Goal: Task Accomplishment & Management: Use online tool/utility

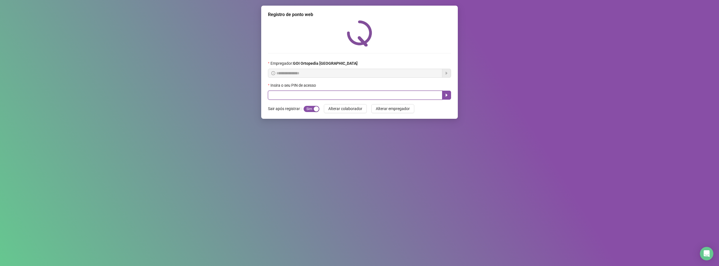
click at [277, 95] on input "text" at bounding box center [355, 94] width 175 height 9
type input "*****"
click at [443, 94] on button "button" at bounding box center [446, 94] width 9 height 9
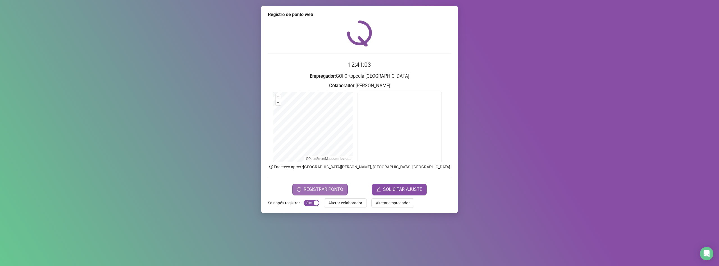
click at [326, 191] on span "REGISTRAR PONTO" at bounding box center [324, 189] width 40 height 7
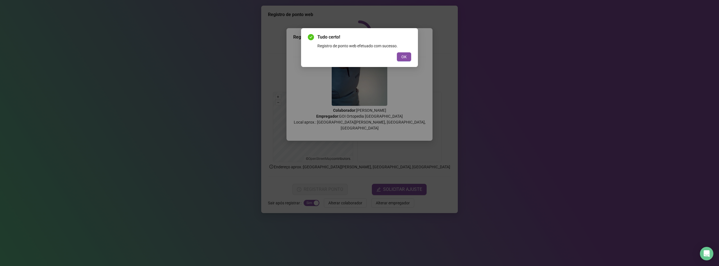
click at [397, 58] on div "OK" at bounding box center [359, 56] width 103 height 9
click at [406, 57] on span "OK" at bounding box center [404, 57] width 5 height 6
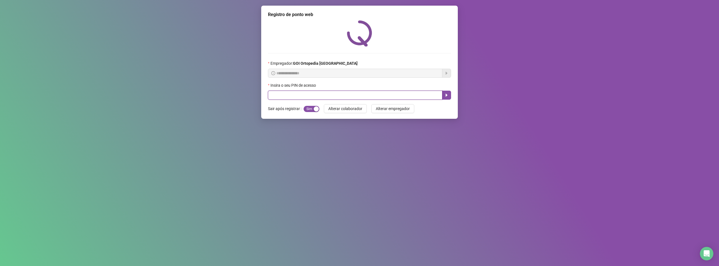
drag, startPoint x: 280, startPoint y: 96, endPoint x: 341, endPoint y: 83, distance: 62.1
click at [280, 95] on input "text" at bounding box center [355, 94] width 175 height 9
type input "*****"
click at [448, 94] on icon "caret-right" at bounding box center [447, 95] width 4 height 4
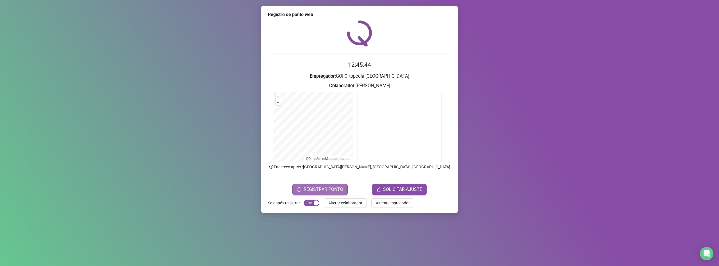
click at [329, 187] on span "REGISTRAR PONTO" at bounding box center [324, 189] width 40 height 7
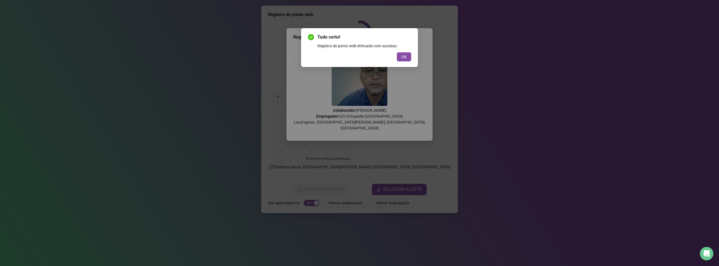
click at [403, 55] on button "OK" at bounding box center [404, 56] width 14 height 9
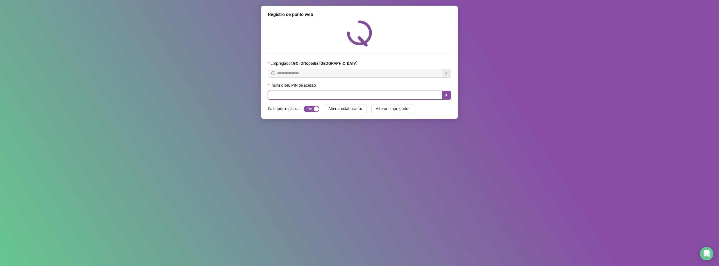
click at [374, 97] on input "text" at bounding box center [355, 94] width 175 height 9
type input "*****"
click at [445, 97] on icon "caret-right" at bounding box center [447, 95] width 4 height 4
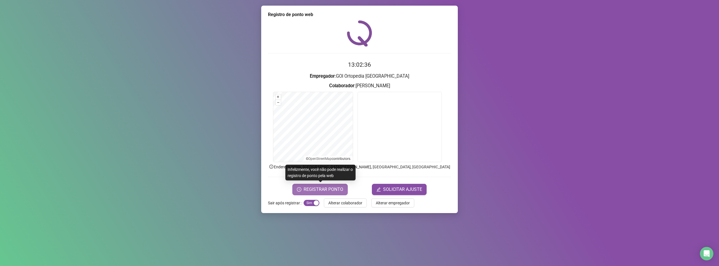
click at [325, 191] on span "REGISTRAR PONTO" at bounding box center [324, 189] width 40 height 7
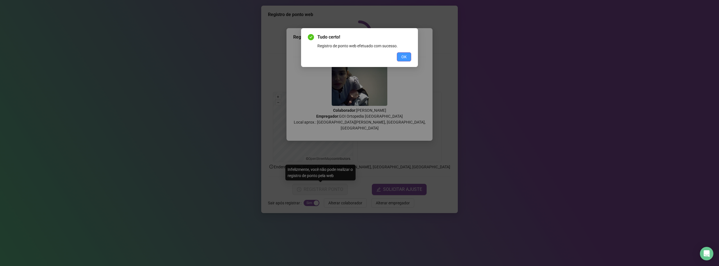
click at [404, 57] on span "OK" at bounding box center [404, 57] width 5 height 6
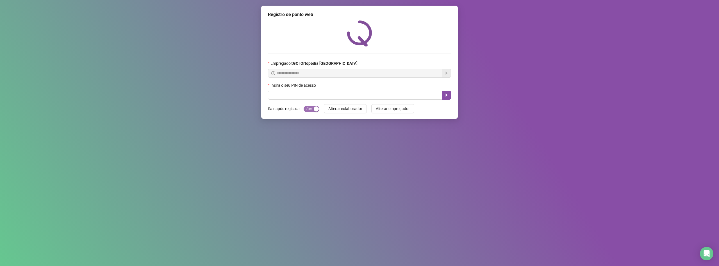
click at [315, 109] on div "button" at bounding box center [316, 108] width 5 height 5
click at [306, 108] on div "button" at bounding box center [306, 108] width 5 height 5
click at [288, 95] on input "text" at bounding box center [355, 94] width 175 height 9
type input "*****"
click at [447, 96] on icon "caret-right" at bounding box center [447, 95] width 4 height 4
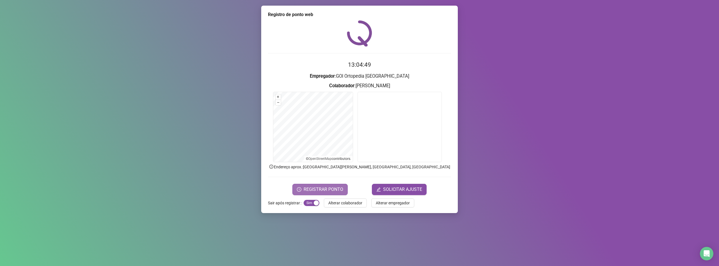
click at [330, 188] on span "REGISTRAR PONTO" at bounding box center [324, 189] width 40 height 7
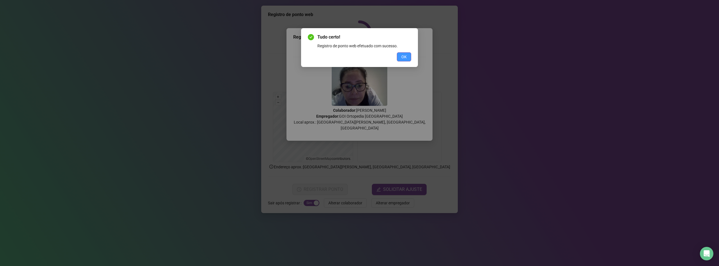
click at [402, 58] on span "OK" at bounding box center [404, 57] width 5 height 6
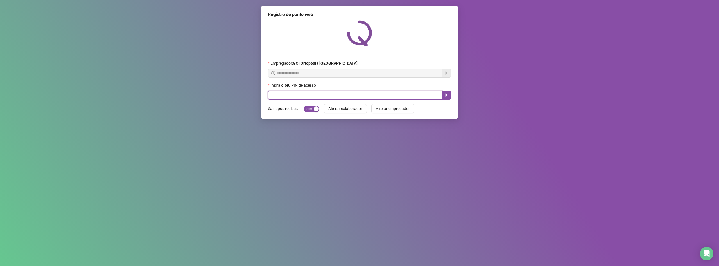
click at [318, 99] on input "text" at bounding box center [355, 94] width 175 height 9
type input "*****"
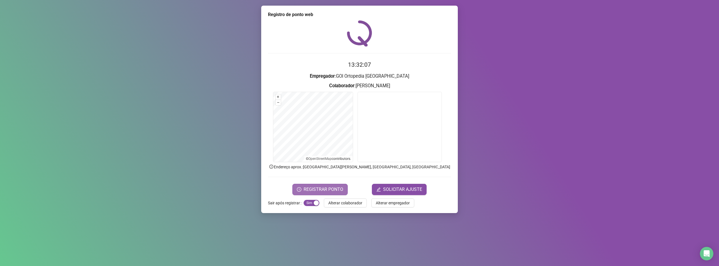
click at [332, 188] on span "REGISTRAR PONTO" at bounding box center [324, 189] width 40 height 7
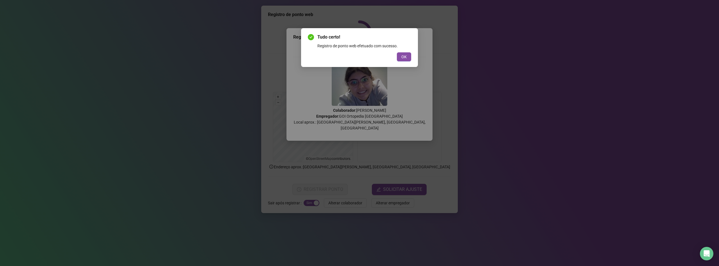
drag, startPoint x: 407, startPoint y: 44, endPoint x: 407, endPoint y: 48, distance: 3.9
click at [407, 48] on div "Registro de ponto web efetuado com sucesso." at bounding box center [365, 46] width 94 height 6
click at [401, 57] on button "OK" at bounding box center [404, 56] width 14 height 9
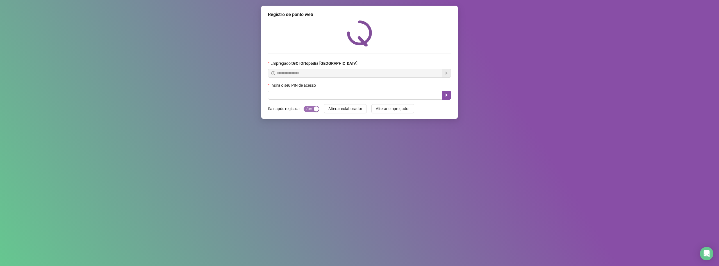
click at [314, 110] on div "button" at bounding box center [316, 108] width 5 height 5
click at [320, 94] on input "text" at bounding box center [355, 94] width 175 height 9
click at [304, 110] on div "button" at bounding box center [306, 108] width 5 height 5
click at [313, 96] on input "text" at bounding box center [355, 94] width 175 height 9
type input "*****"
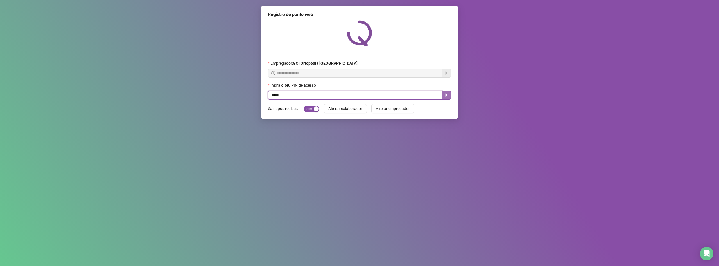
click at [447, 98] on button "button" at bounding box center [446, 94] width 9 height 9
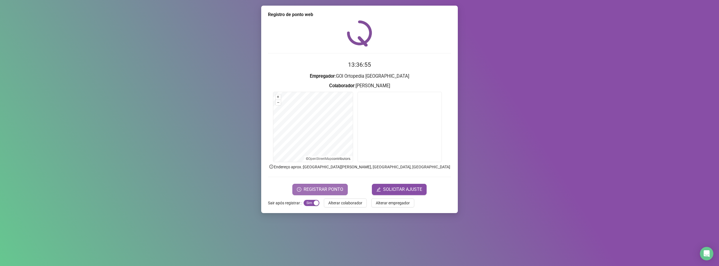
click at [320, 188] on span "REGISTRAR PONTO" at bounding box center [324, 189] width 40 height 7
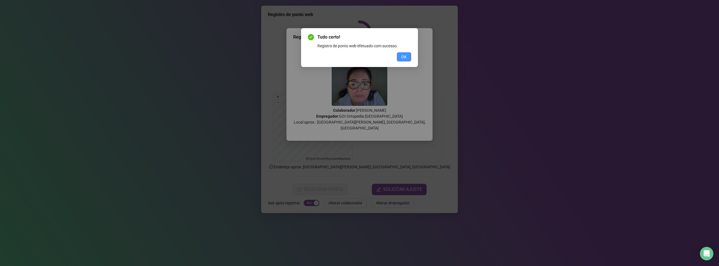
click at [407, 59] on button "OK" at bounding box center [404, 56] width 14 height 9
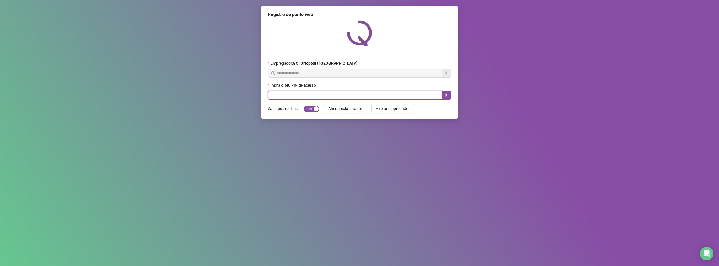
click at [362, 96] on input "text" at bounding box center [355, 94] width 175 height 9
type input "*****"
click at [441, 92] on input "*****" at bounding box center [355, 94] width 175 height 9
click at [450, 95] on button "button" at bounding box center [446, 94] width 9 height 9
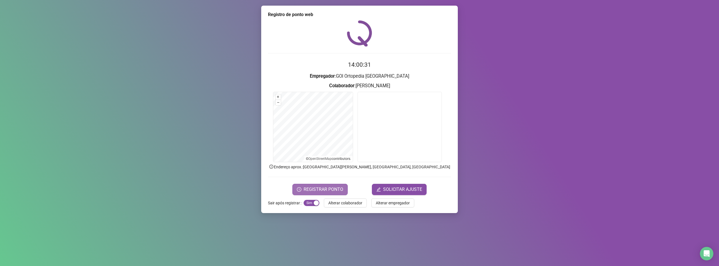
click at [307, 188] on span "REGISTRAR PONTO" at bounding box center [324, 189] width 40 height 7
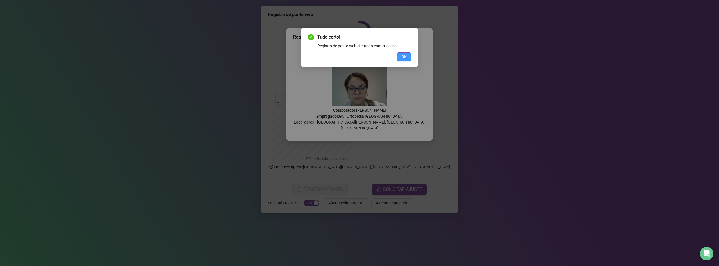
click at [410, 56] on button "OK" at bounding box center [404, 56] width 14 height 9
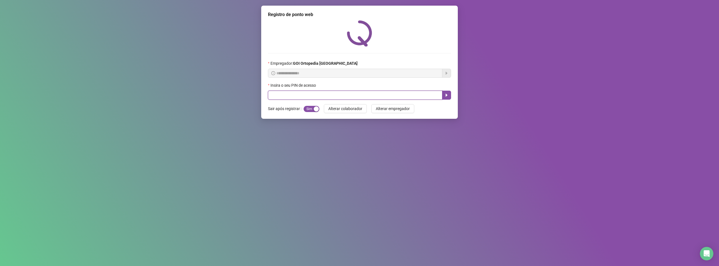
click at [273, 95] on input "text" at bounding box center [355, 94] width 175 height 9
type input "*****"
click at [445, 96] on icon "caret-right" at bounding box center [447, 95] width 4 height 4
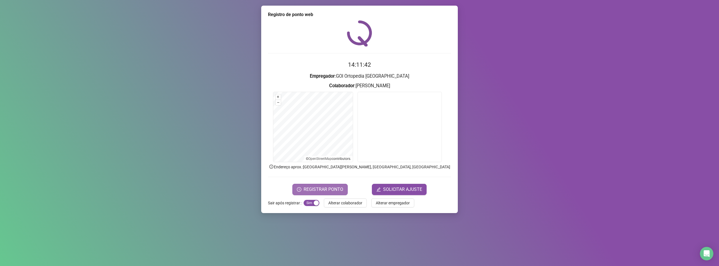
click at [315, 187] on span "REGISTRAR PONTO" at bounding box center [324, 189] width 40 height 7
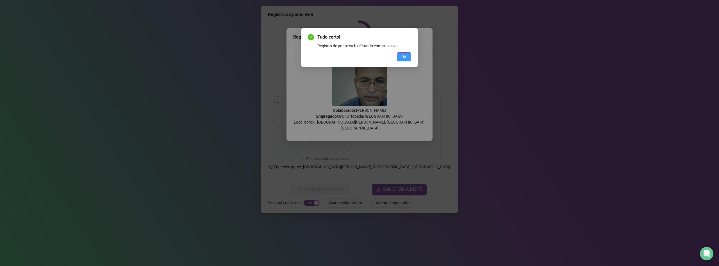
click at [406, 56] on span "OK" at bounding box center [404, 57] width 5 height 6
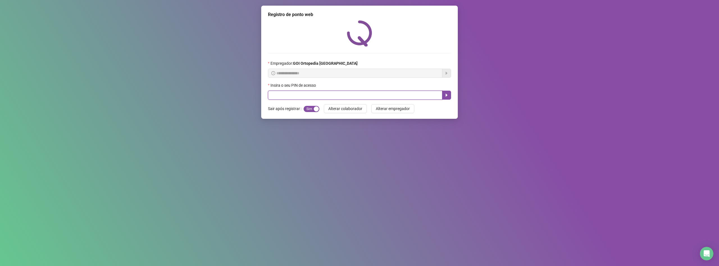
click at [371, 96] on input "text" at bounding box center [355, 94] width 175 height 9
type input "*****"
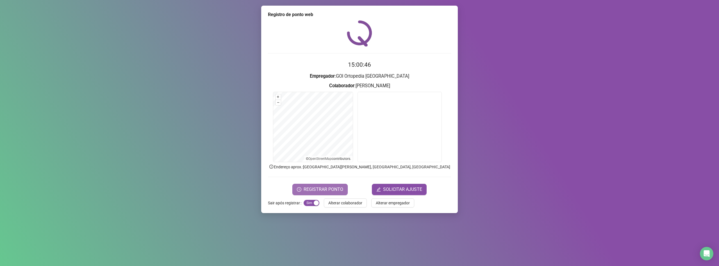
click at [344, 191] on button "REGISTRAR PONTO" at bounding box center [320, 188] width 55 height 11
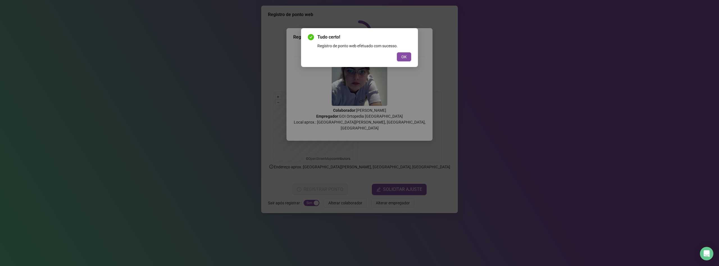
click at [392, 58] on div "OK" at bounding box center [359, 56] width 103 height 9
click at [401, 53] on button "OK" at bounding box center [404, 56] width 14 height 9
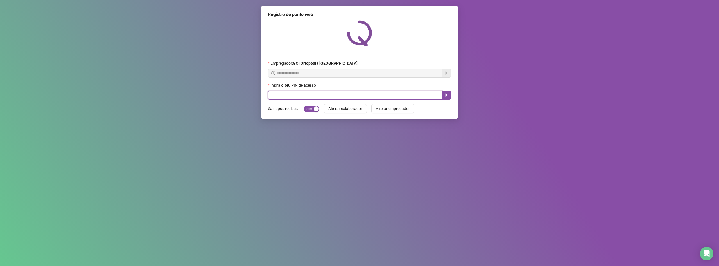
click at [279, 99] on input "text" at bounding box center [355, 94] width 175 height 9
type input "*****"
click at [446, 94] on icon "caret-right" at bounding box center [447, 95] width 4 height 4
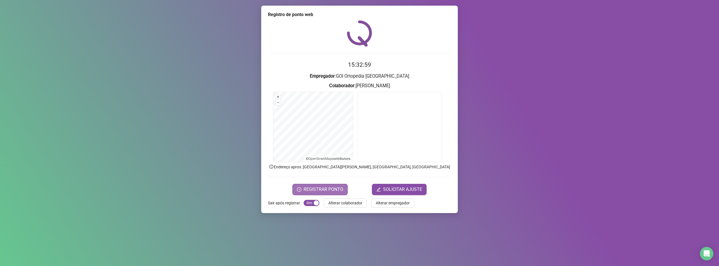
click at [334, 189] on span "REGISTRAR PONTO" at bounding box center [324, 189] width 40 height 7
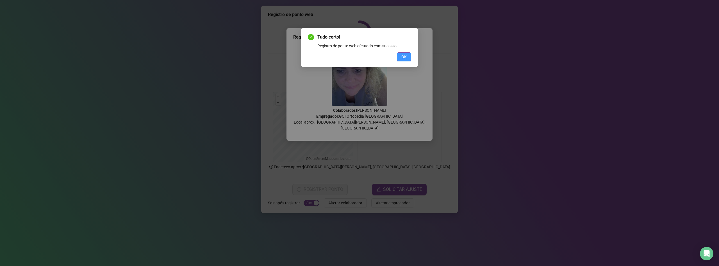
click at [406, 58] on span "OK" at bounding box center [404, 57] width 5 height 6
